Goal: Task Accomplishment & Management: Complete application form

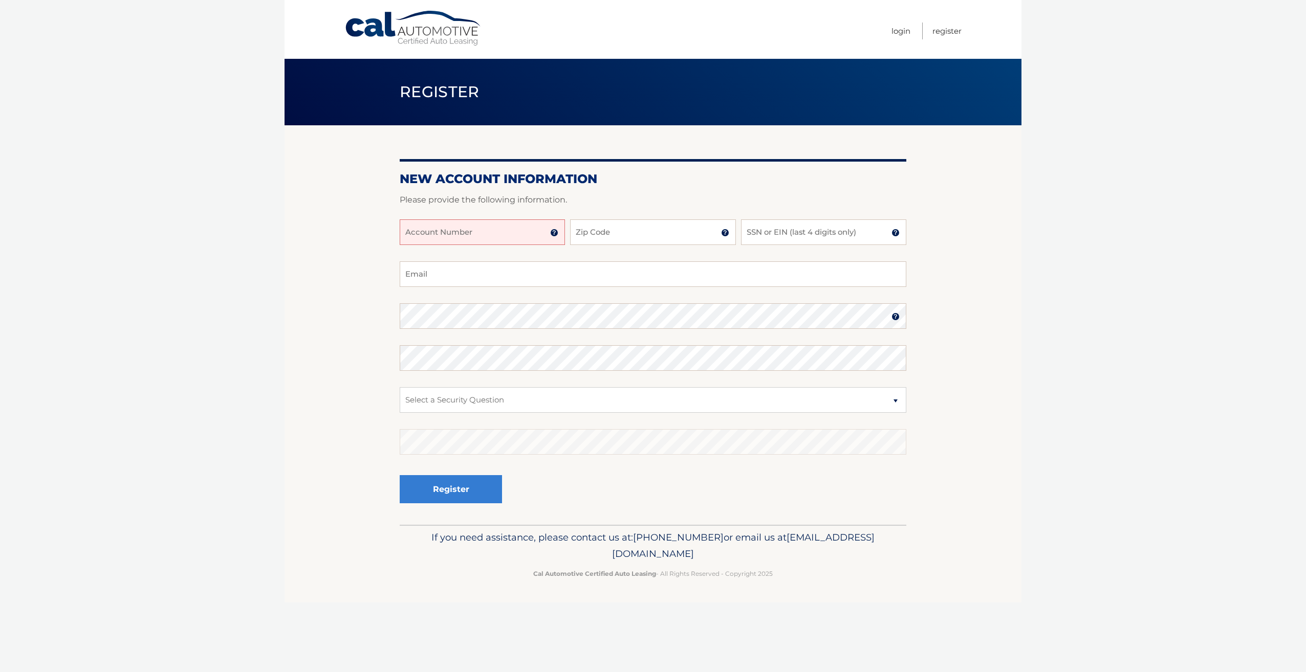
click at [532, 236] on input "Account Number" at bounding box center [482, 232] width 165 height 26
type input "44456013864"
click at [593, 230] on input "Zip Code" at bounding box center [652, 232] width 165 height 26
type input "07627"
click at [775, 228] on input "SSN or EIN (last 4 digits only)" at bounding box center [823, 232] width 165 height 26
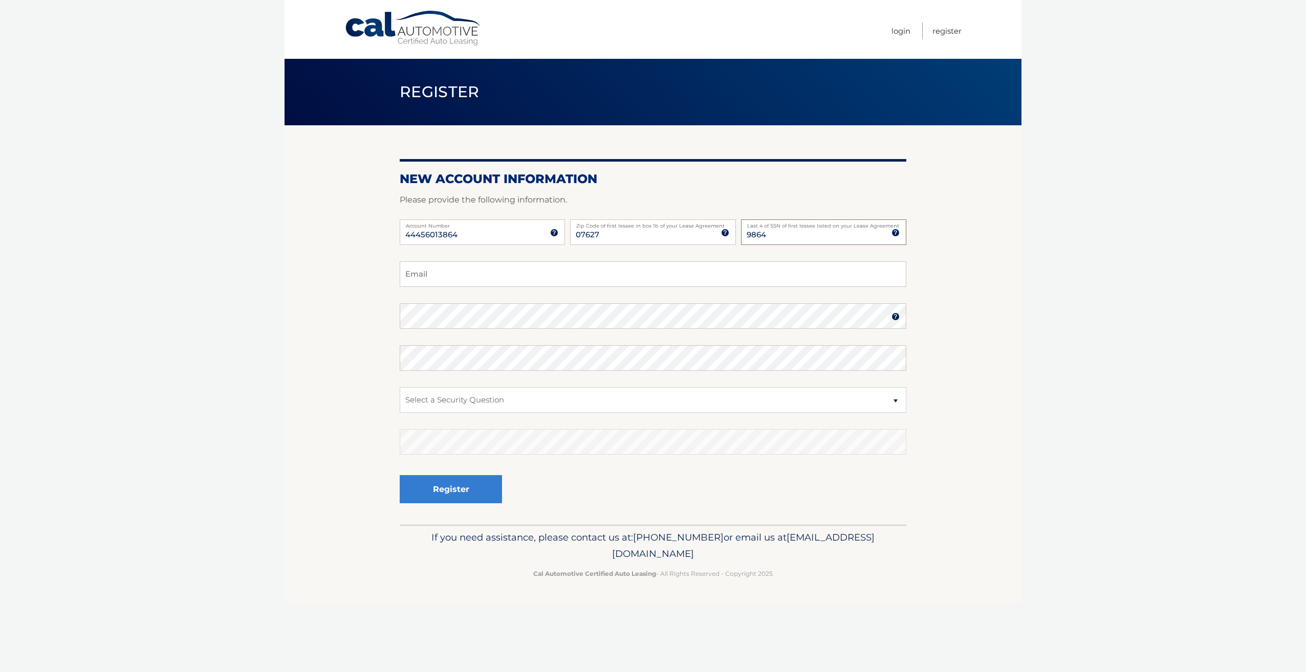
type input "9864"
click at [718, 273] on input "Email" at bounding box center [653, 274] width 506 height 26
click at [629, 276] on input "Email" at bounding box center [653, 274] width 506 height 26
type input "junkweon@gmail.com"
click at [601, 405] on select "Select a Security Question What was the name of your elementary school? What is…" at bounding box center [653, 400] width 506 height 26
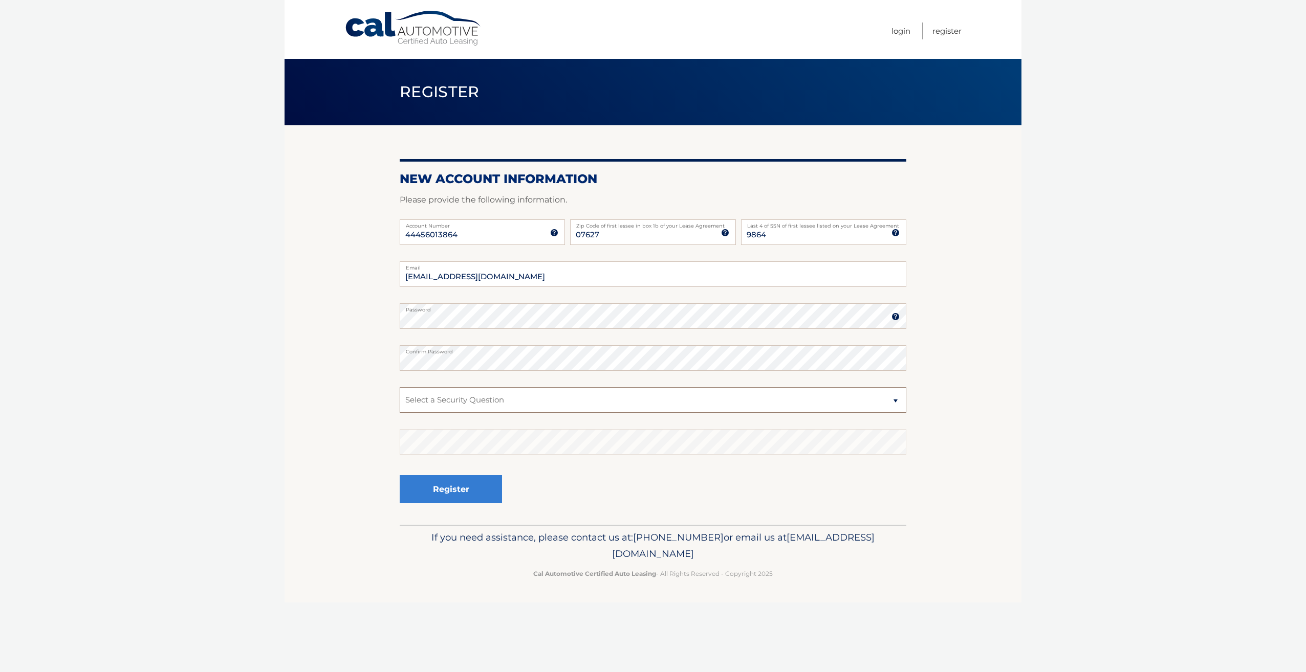
select select "4"
click at [400, 387] on select "Select a Security Question What was the name of your elementary school? What is…" at bounding box center [653, 400] width 506 height 26
click at [673, 467] on fieldset "junkweon@gmail.com Email Password Password should be a minimum of 6 characters …" at bounding box center [653, 392] width 506 height 263
click at [464, 502] on button "Register" at bounding box center [451, 489] width 102 height 28
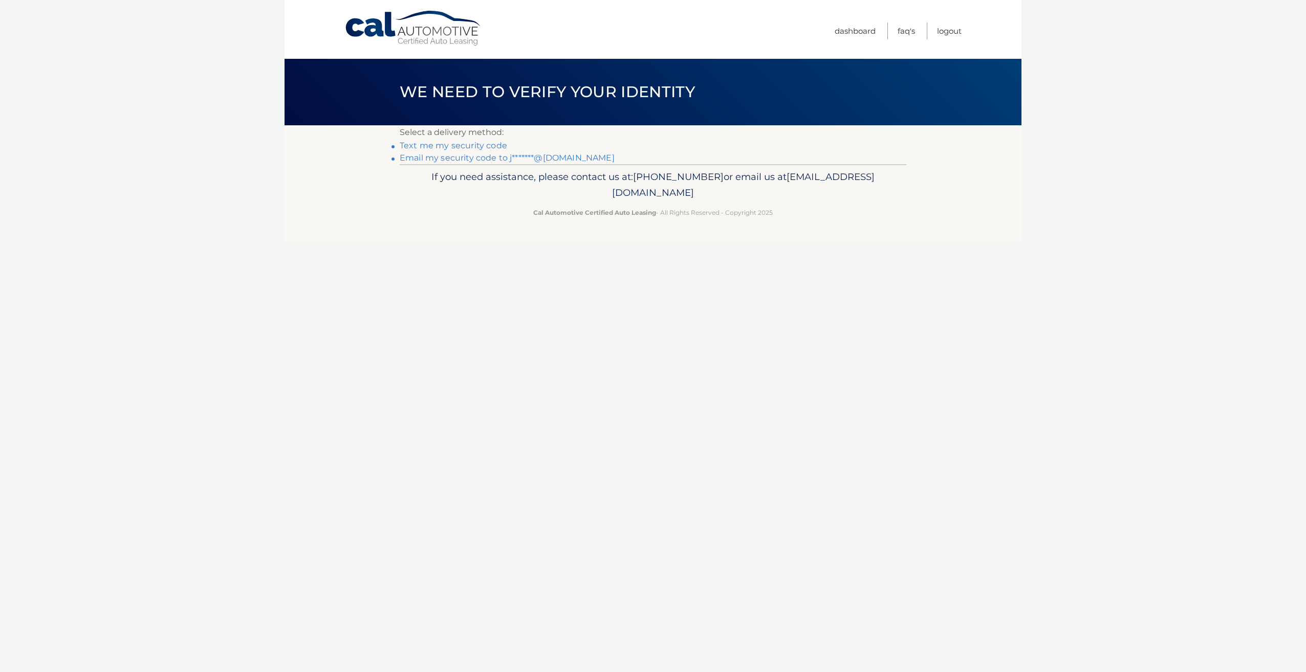
click at [488, 146] on link "Text me my security code" at bounding box center [453, 146] width 107 height 10
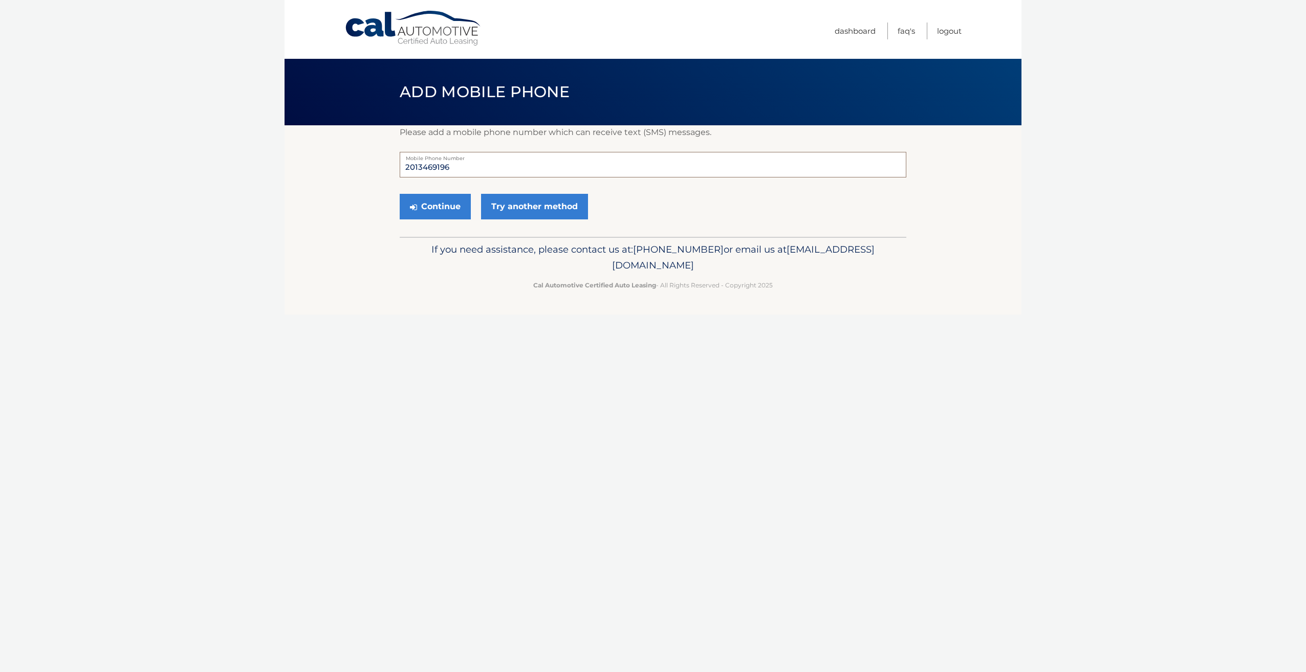
click at [503, 167] on input "2013469196" at bounding box center [653, 165] width 506 height 26
type input "2019065042"
click at [448, 210] on button "Continue" at bounding box center [435, 207] width 71 height 26
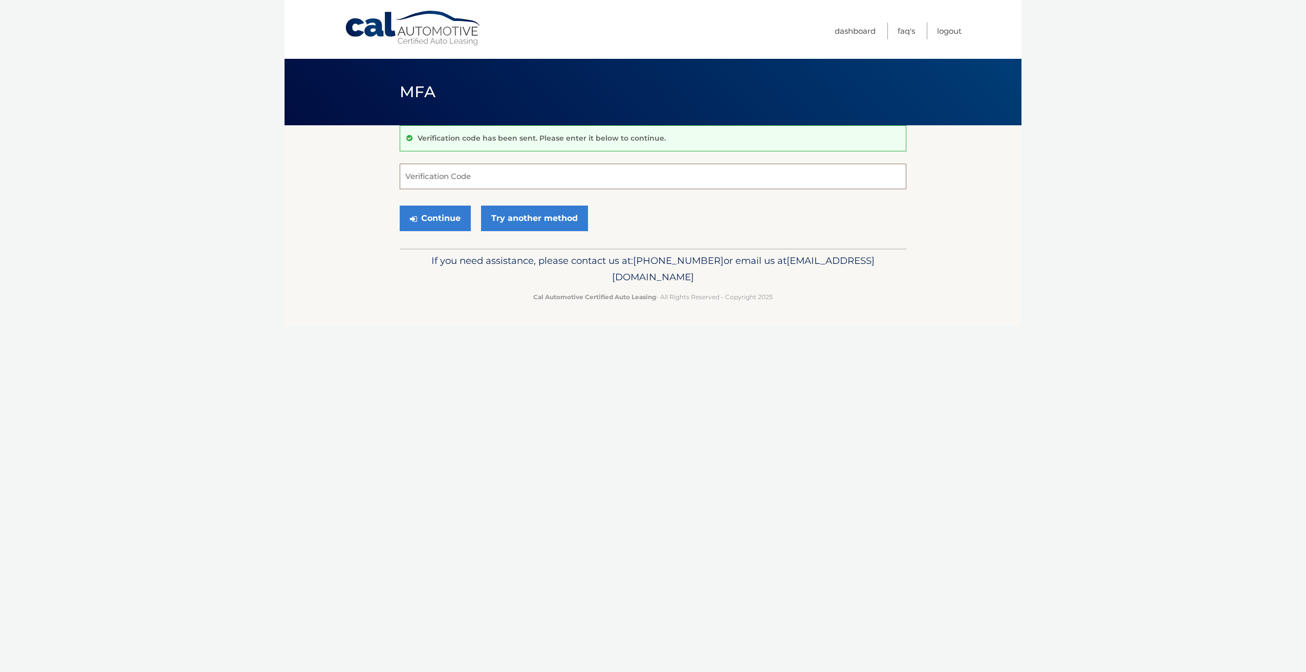
click at [449, 177] on input "Verification Code" at bounding box center [653, 177] width 506 height 26
type input "415209"
click at [456, 218] on button "Continue" at bounding box center [435, 219] width 71 height 26
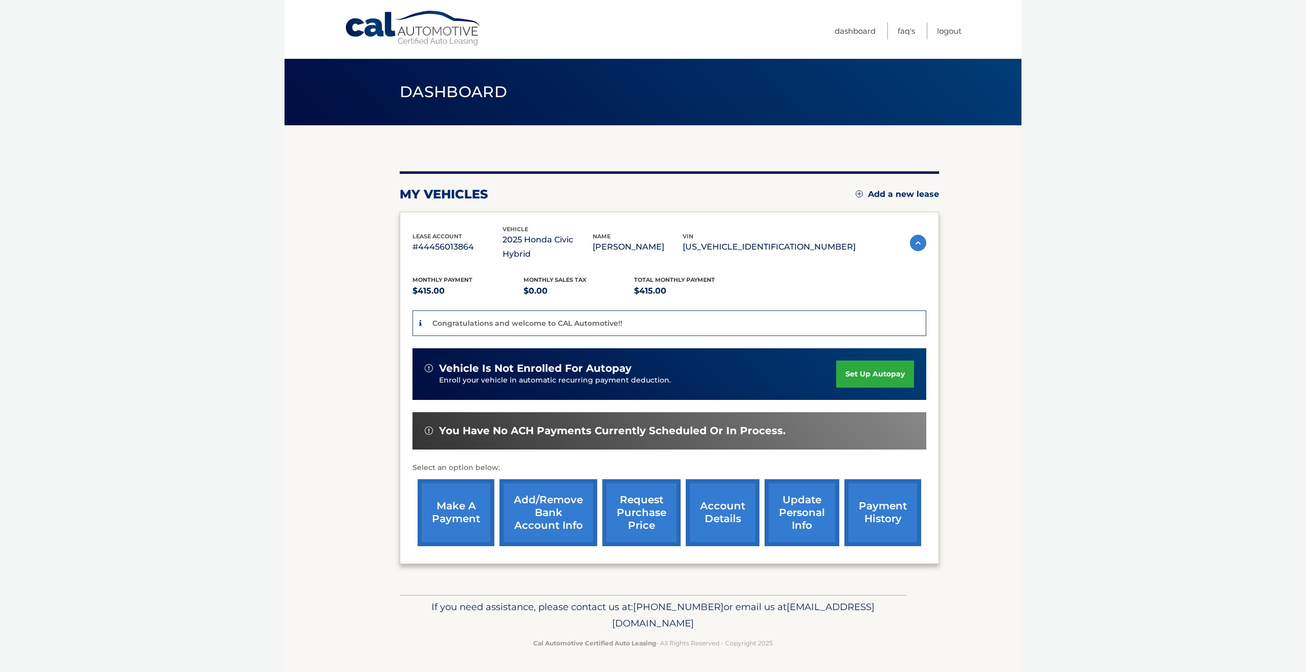
click at [563, 362] on span "vehicle is not enrolled for autopay" at bounding box center [535, 368] width 192 height 13
click at [869, 364] on link "set up autopay" at bounding box center [875, 374] width 78 height 27
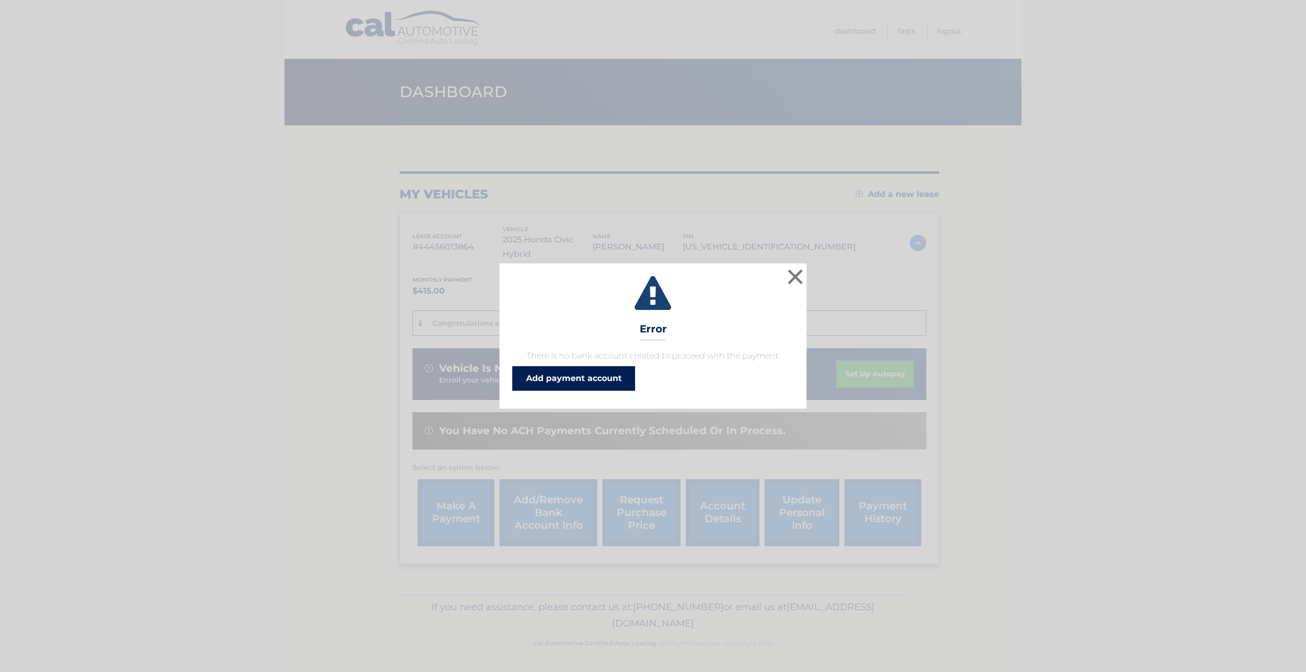
click at [612, 376] on link "Add payment account" at bounding box center [573, 378] width 123 height 25
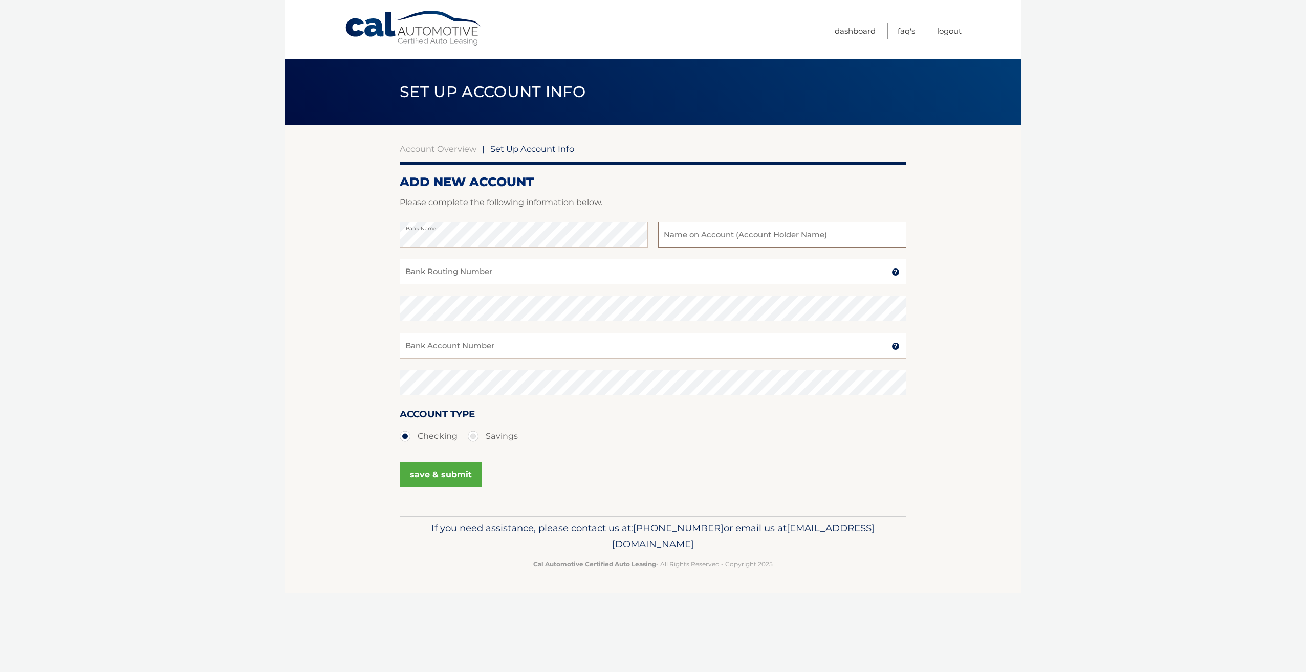
click at [693, 243] on input "text" at bounding box center [782, 235] width 248 height 26
type input "Jun K Song"
click at [671, 263] on input "Bank Routing Number" at bounding box center [653, 272] width 506 height 26
type input "021202337"
click at [632, 346] on input "Bank Account Number" at bounding box center [653, 346] width 506 height 26
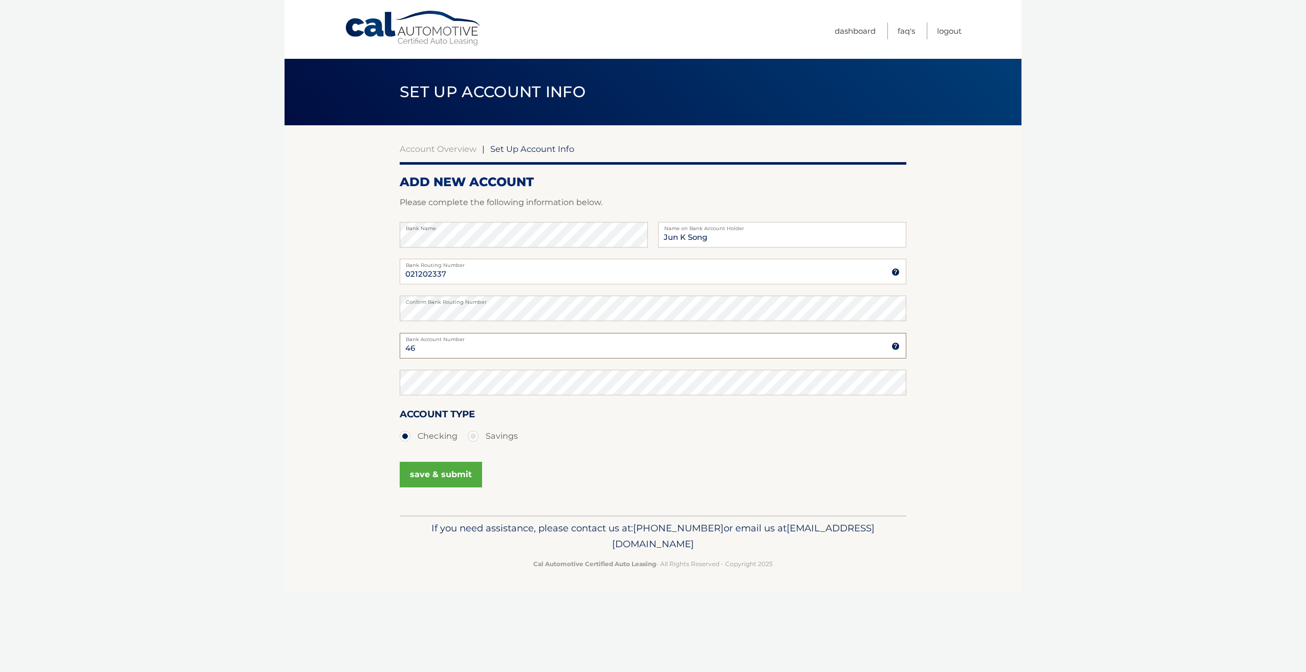
type input "4"
type input "861841419"
drag, startPoint x: 651, startPoint y: 453, endPoint x: 586, endPoint y: 468, distance: 66.1
click at [646, 457] on div "Account Type Checking Savings" at bounding box center [653, 432] width 506 height 51
click at [463, 472] on button "save & submit" at bounding box center [441, 475] width 82 height 26
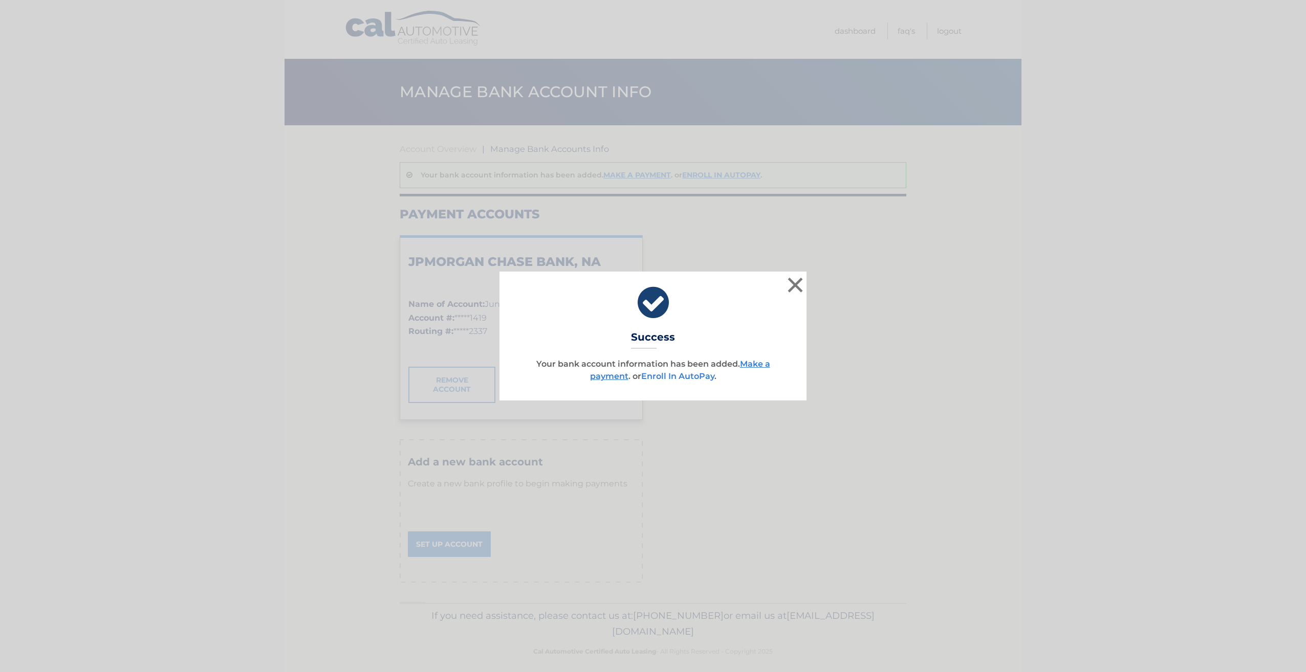
click at [704, 373] on link "Enroll In AutoPay" at bounding box center [677, 376] width 73 height 10
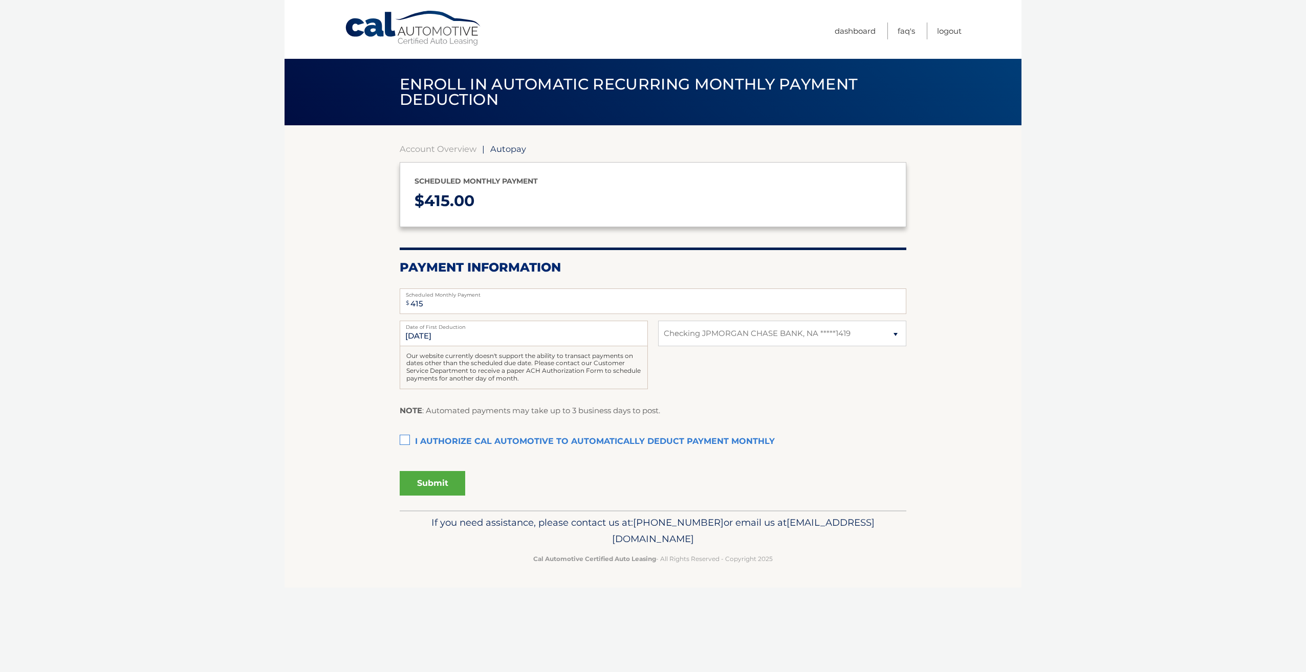
select select "MDViMTI5ZDUtNTZiNS00N2VhLWI1MTgtNjQwZWNmMDk1YjI0"
click at [407, 436] on label "I authorize cal automotive to automatically deduct payment monthly This checkbo…" at bounding box center [653, 442] width 506 height 20
click at [0, 0] on input "I authorize cal automotive to automatically deduct payment monthly This checkbo…" at bounding box center [0, 0] width 0 height 0
click at [432, 486] on button "Submit" at bounding box center [432, 483] width 65 height 25
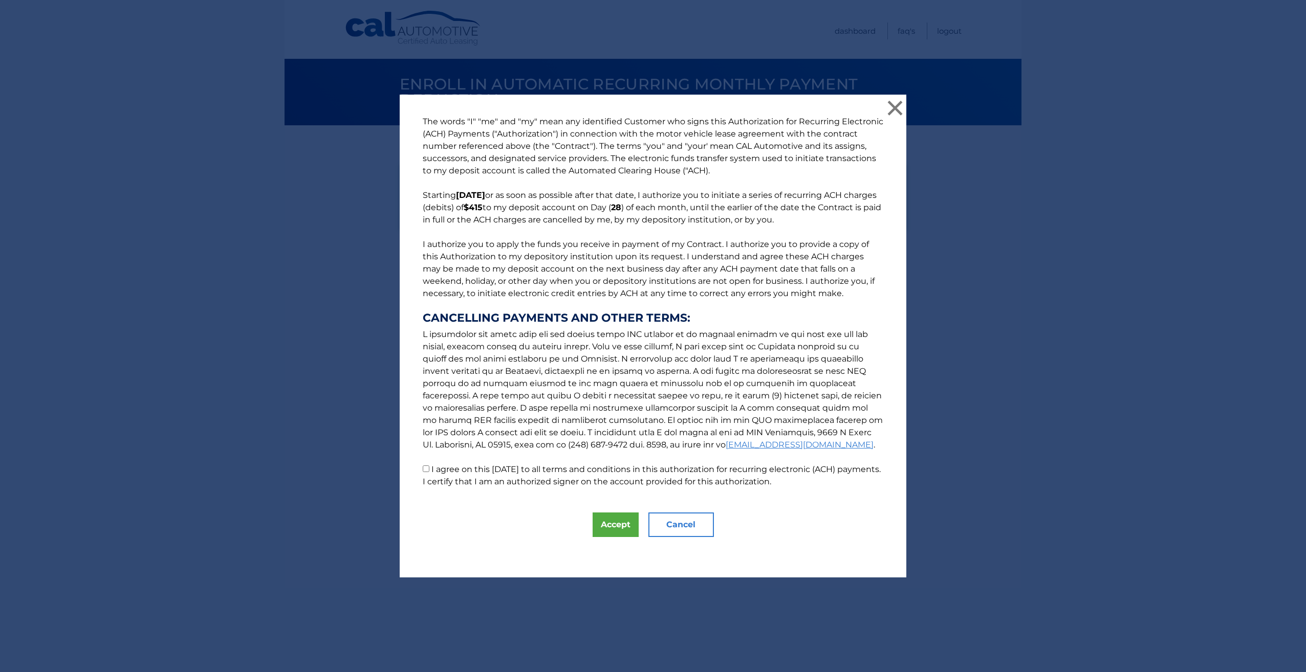
click at [461, 473] on label "I agree on this [DATE] to all terms and conditions in this authorization for re…" at bounding box center [652, 476] width 458 height 22
click at [429, 472] on input "I agree on this [DATE] to all terms and conditions in this authorization for re…" at bounding box center [426, 469] width 7 height 7
checkbox input "true"
click at [603, 521] on button "Accept" at bounding box center [615, 525] width 46 height 25
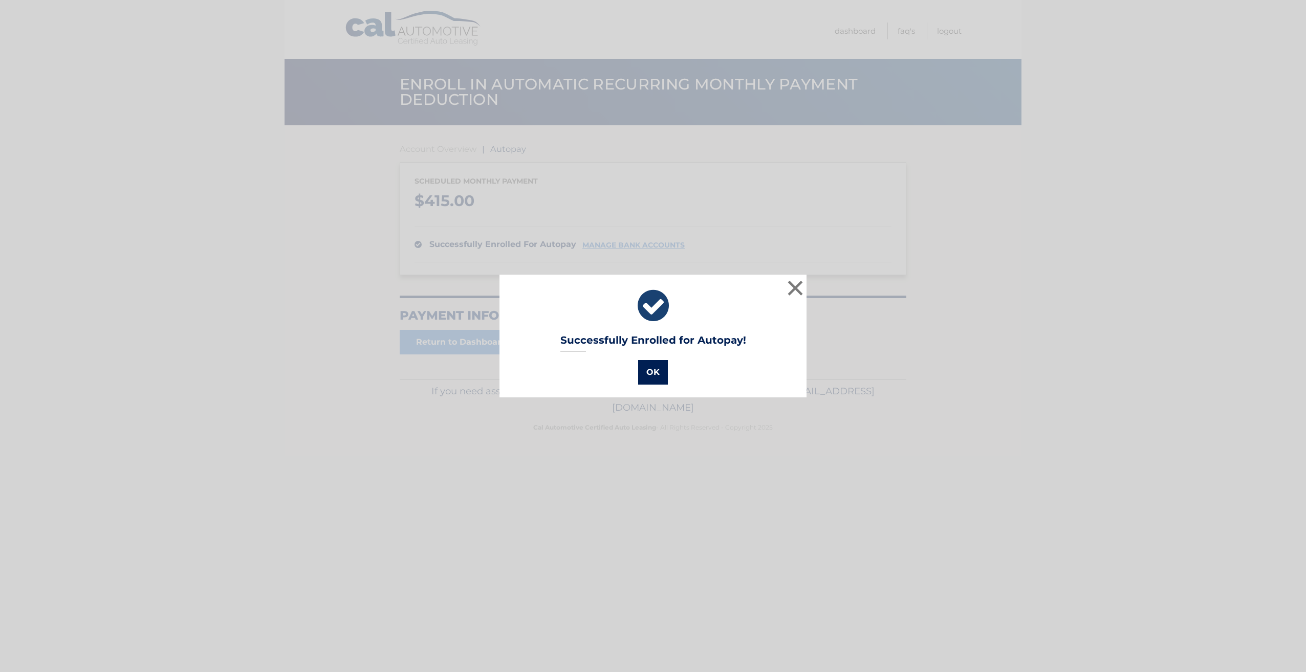
click at [642, 376] on button "OK" at bounding box center [653, 372] width 30 height 25
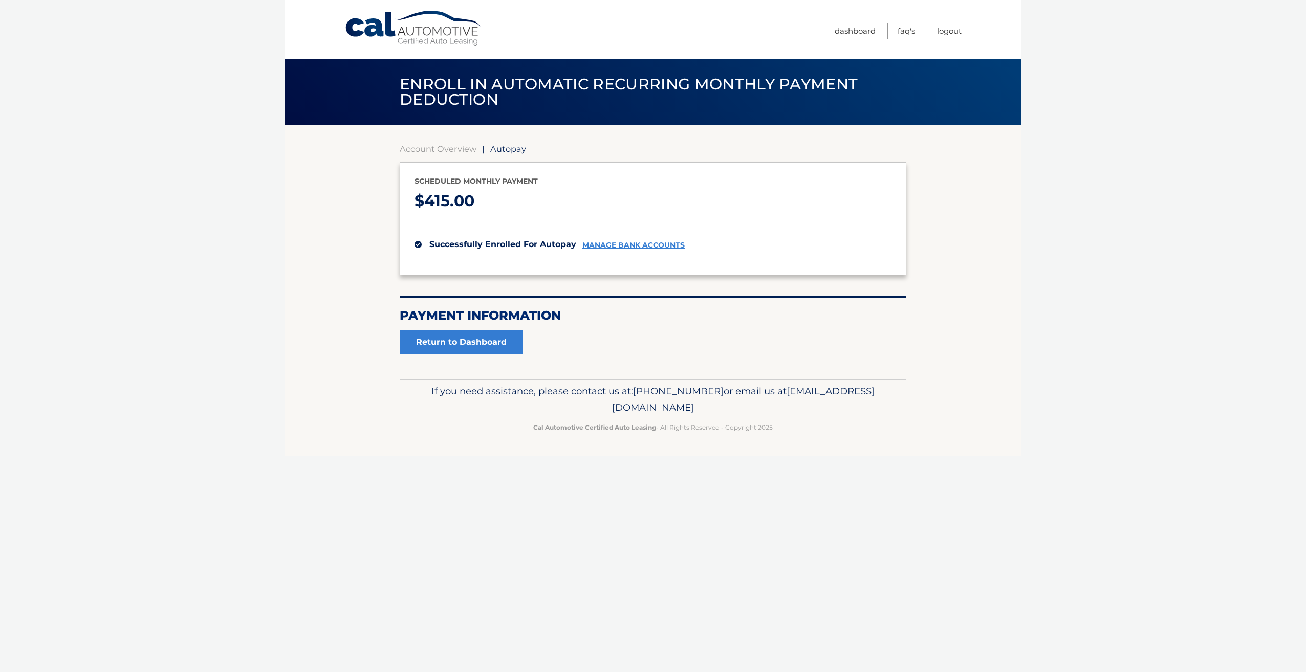
click at [292, 301] on section "Account Overview | Autopay Scheduled monthly payment $ 415.00 successfully enro…" at bounding box center [652, 252] width 737 height 254
click at [510, 336] on link "Return to Dashboard" at bounding box center [461, 342] width 123 height 25
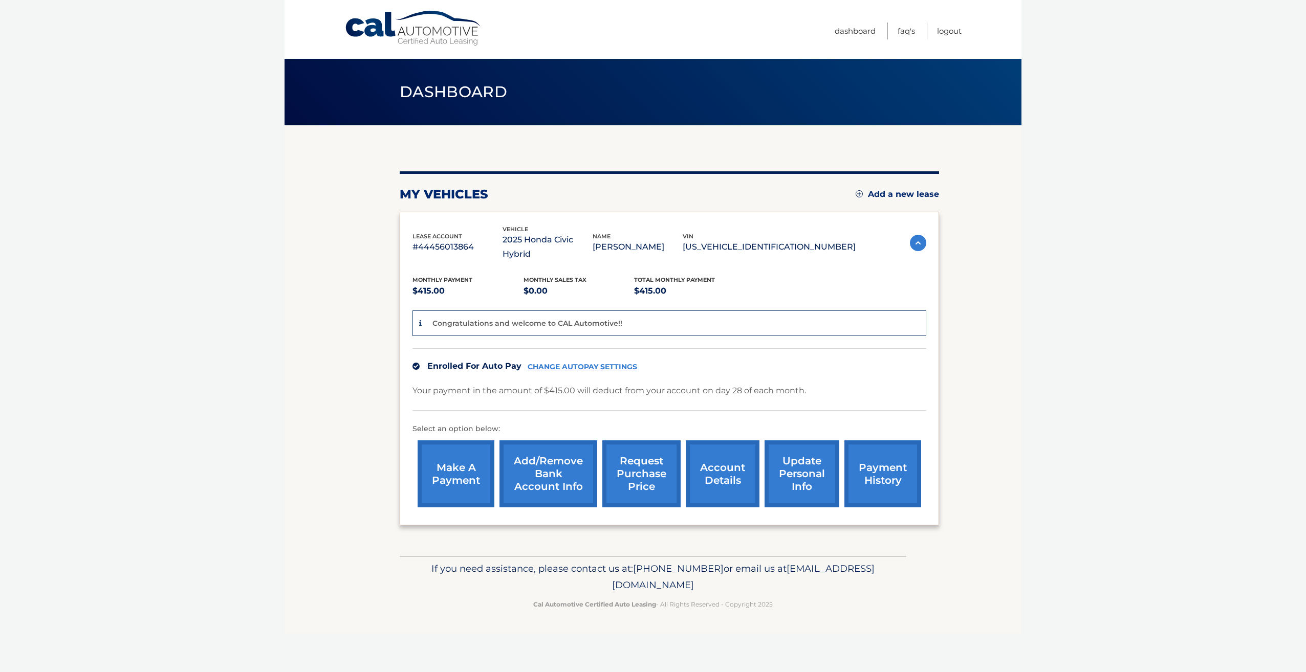
click at [283, 281] on body "Cal Automotive Menu Dashboard FAQ's Logout" at bounding box center [653, 336] width 1306 height 672
click at [1137, 234] on body "Cal Automotive Menu Dashboard FAQ's Logout" at bounding box center [653, 336] width 1306 height 672
click at [947, 32] on link "Logout" at bounding box center [949, 31] width 25 height 17
